Goal: Task Accomplishment & Management: Manage account settings

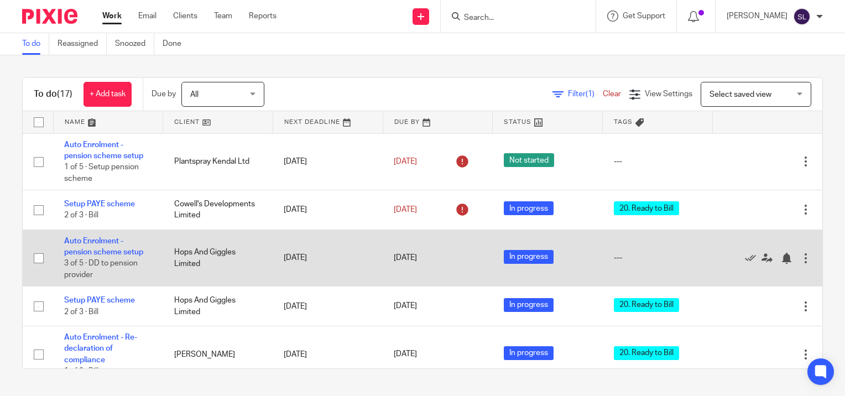
click at [105, 245] on td "Auto Enrolment - pension scheme setup 3 of 5 · DD to pension provider" at bounding box center [108, 257] width 110 height 57
click at [98, 242] on link "Auto Enrolment - pension scheme setup" at bounding box center [103, 246] width 79 height 19
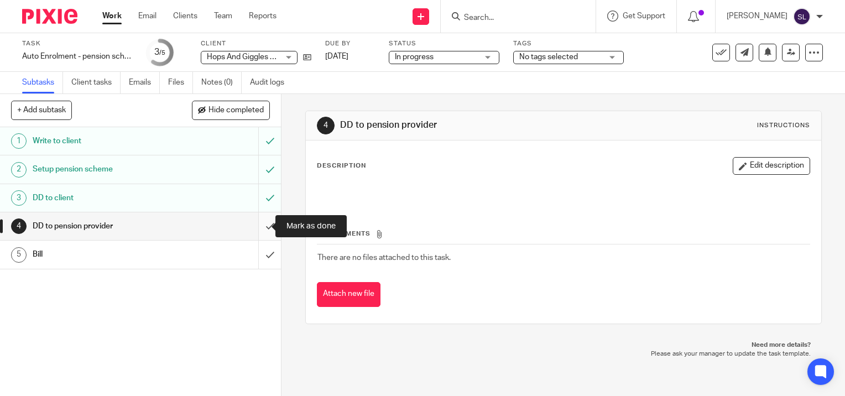
click at [258, 225] on input "submit" at bounding box center [140, 226] width 281 height 28
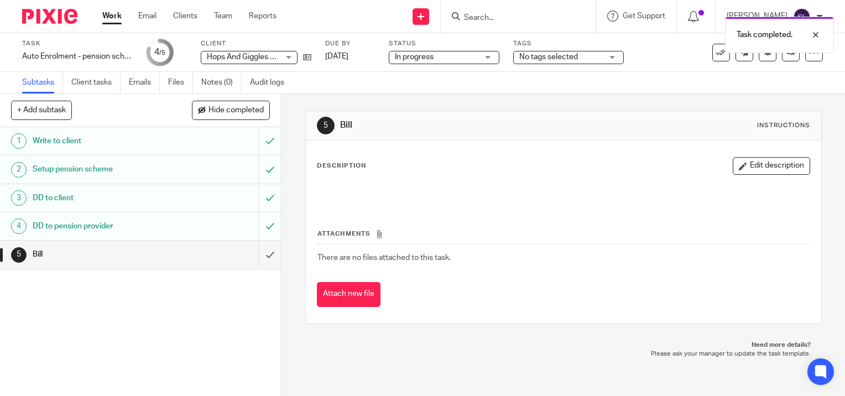
click at [538, 56] on span "No tags selected" at bounding box center [548, 57] width 59 height 8
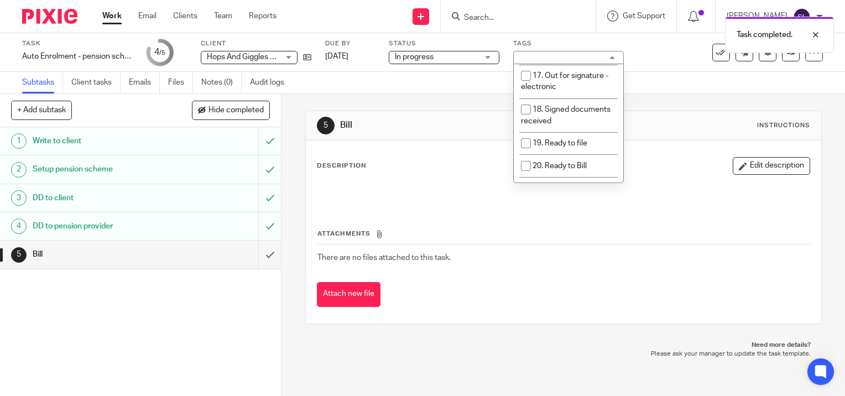
scroll to position [462, 0]
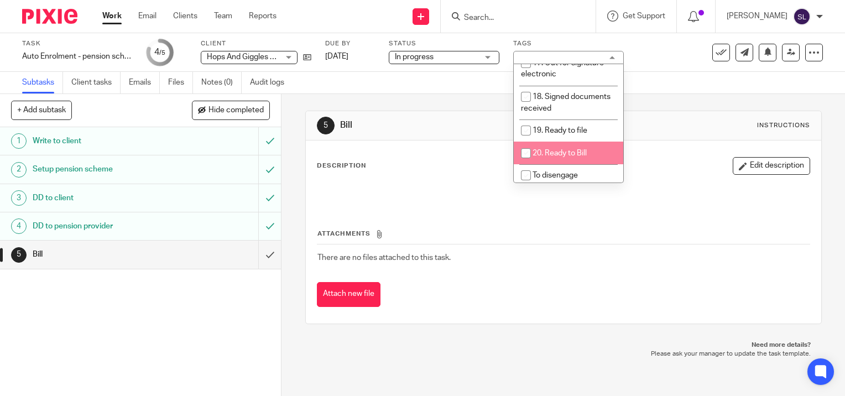
click at [565, 149] on span "20. Ready to Bill" at bounding box center [559, 153] width 54 height 8
checkbox input "true"
